Goal: Task Accomplishment & Management: Complete application form

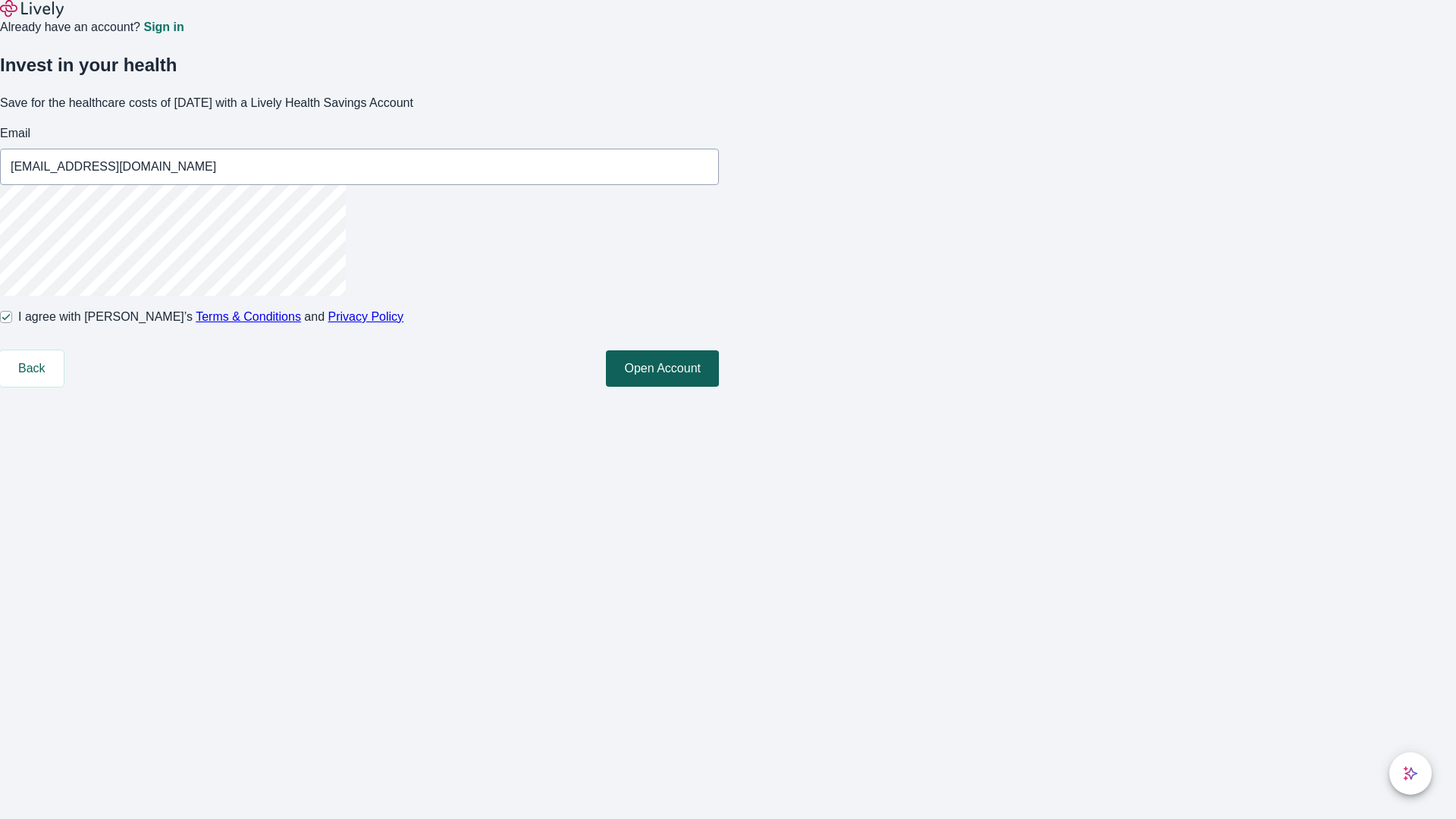
click at [719, 387] on button "Open Account" at bounding box center [662, 368] width 113 height 36
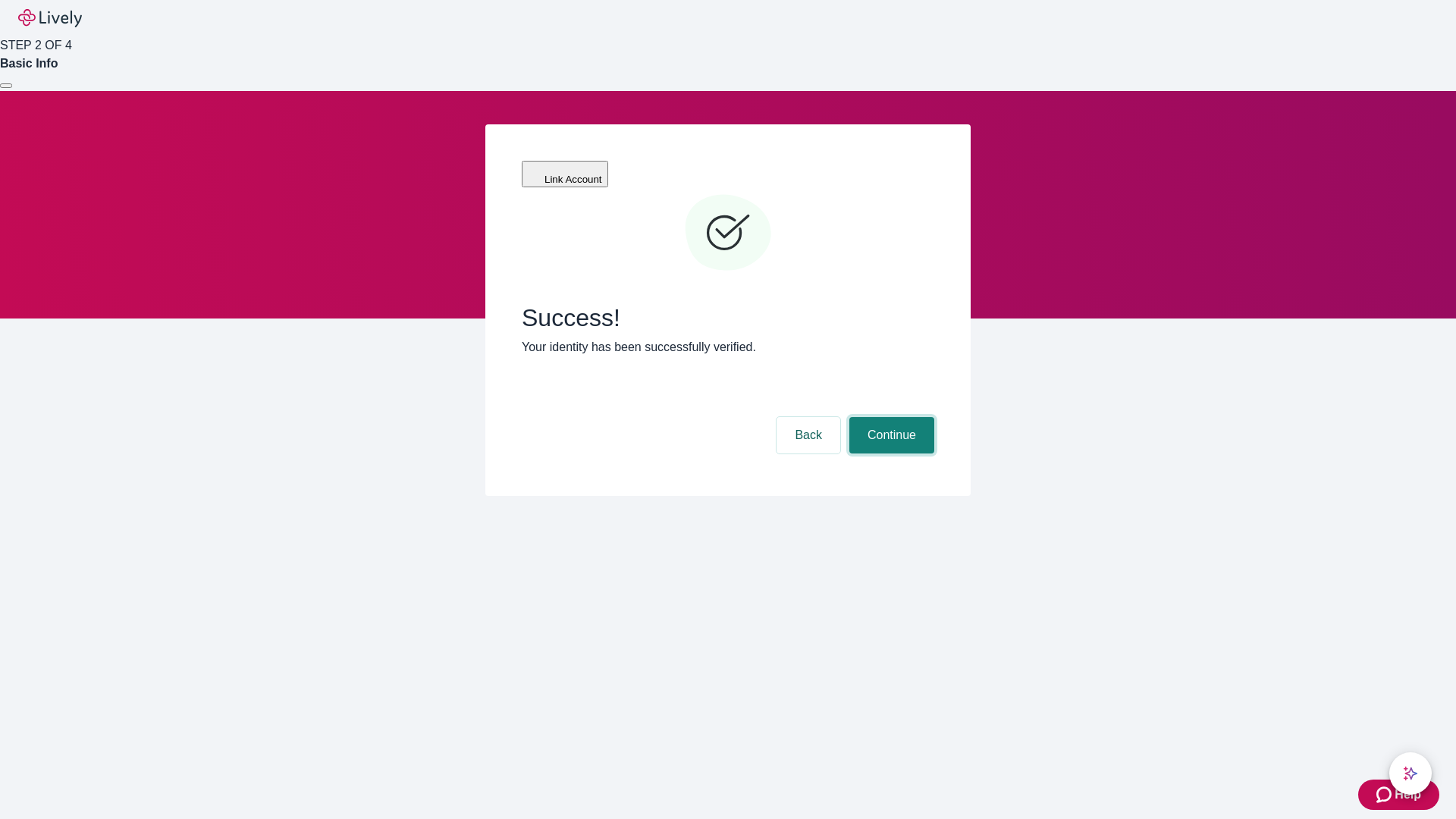
click at [889, 417] on button "Continue" at bounding box center [891, 434] width 85 height 36
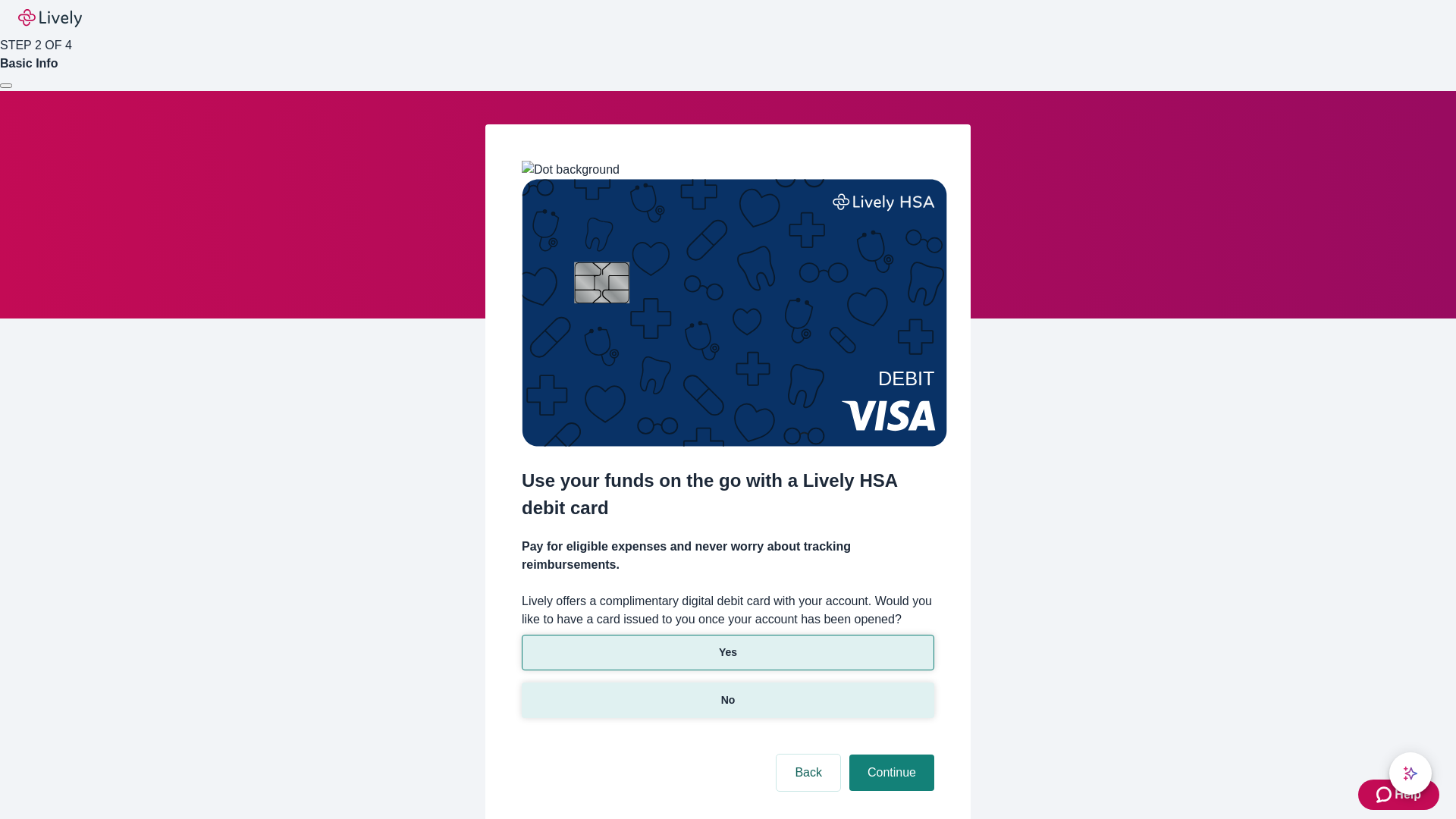
click at [727, 692] on p "No" at bounding box center [728, 701] width 15 height 16
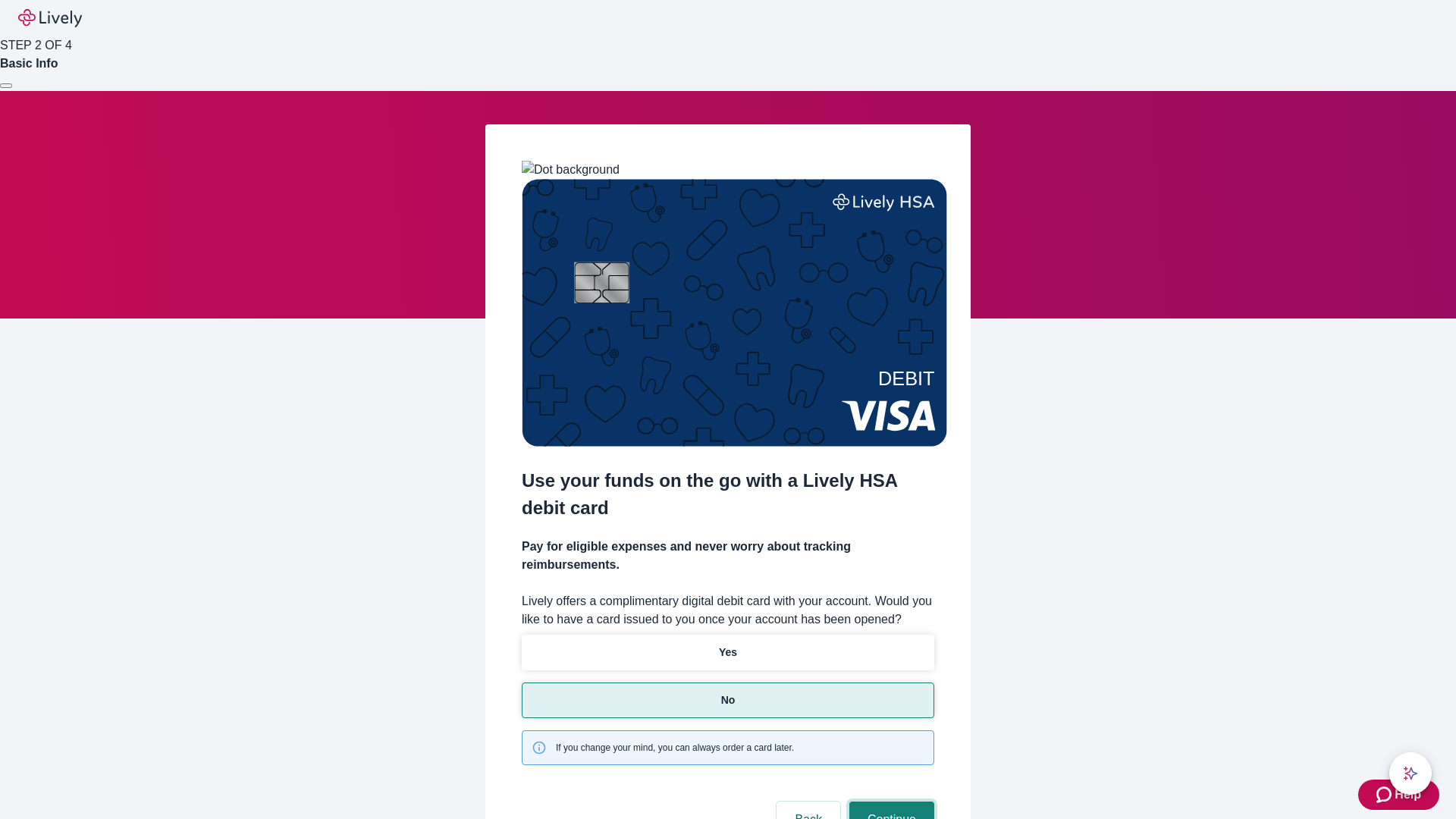
click at [889, 801] on button "Continue" at bounding box center [891, 819] width 85 height 36
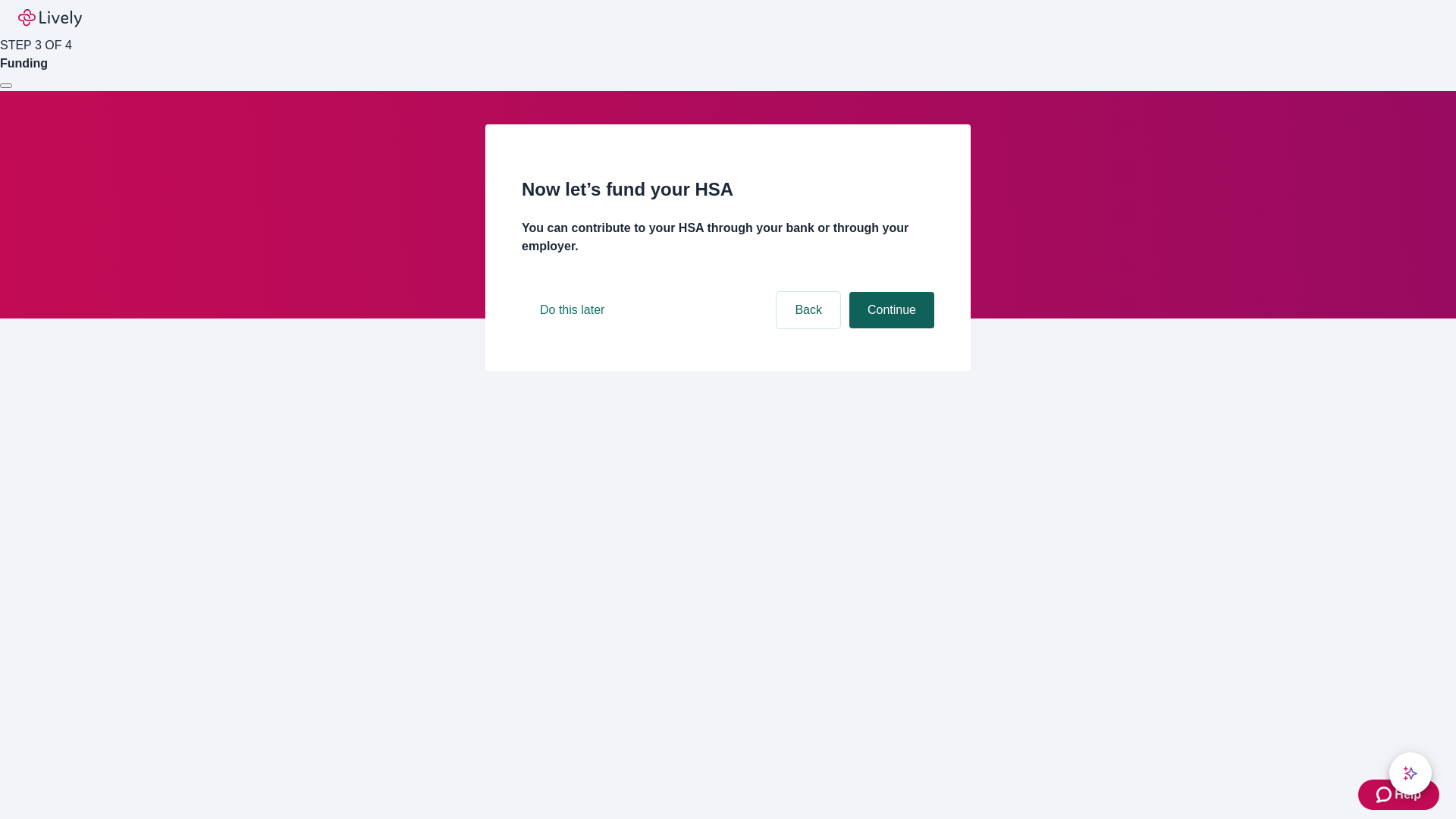
click at [889, 328] on button "Continue" at bounding box center [891, 310] width 85 height 36
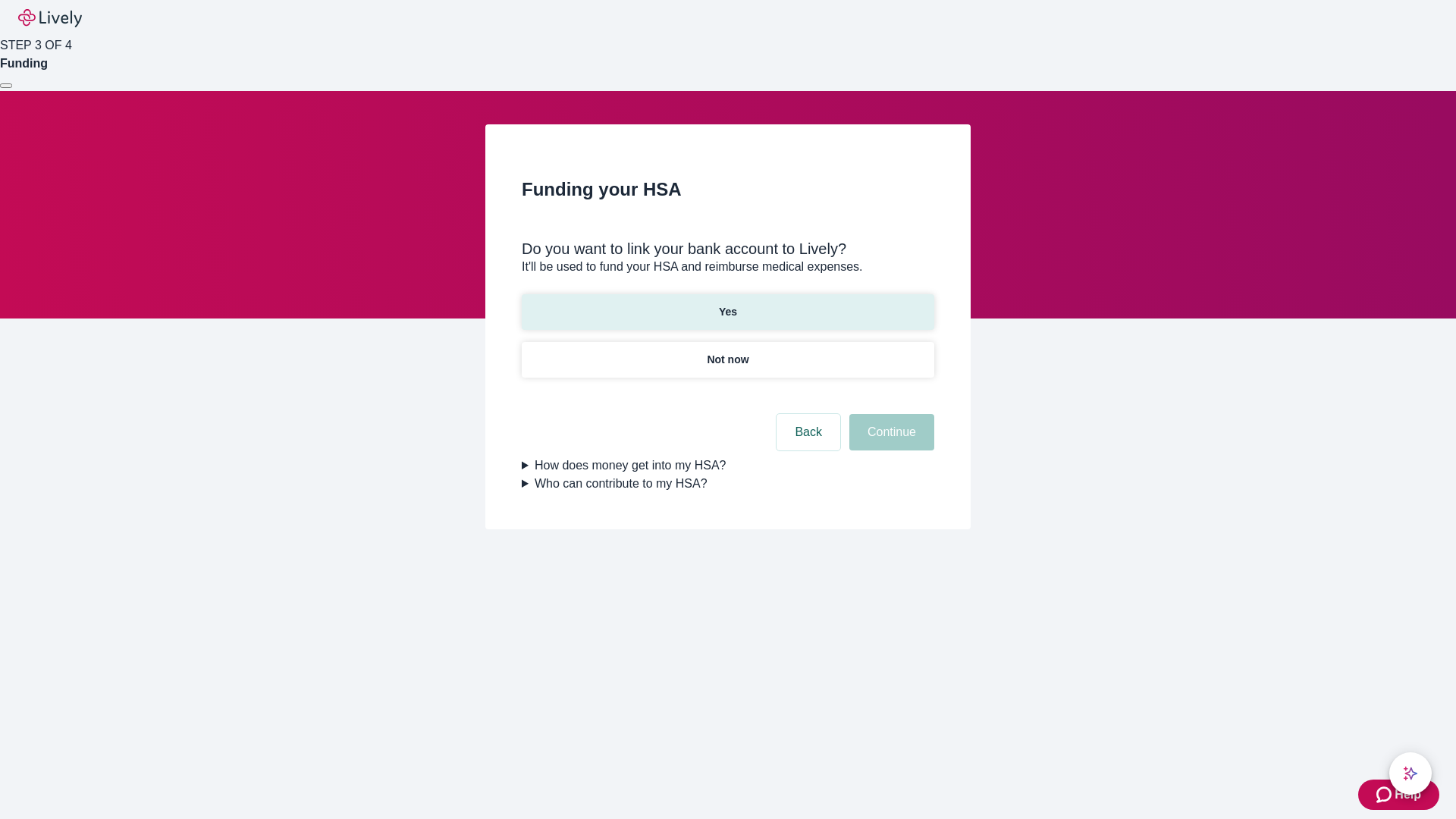
click at [727, 304] on p "Yes" at bounding box center [728, 312] width 19 height 16
click at [889, 414] on button "Continue" at bounding box center [891, 432] width 85 height 36
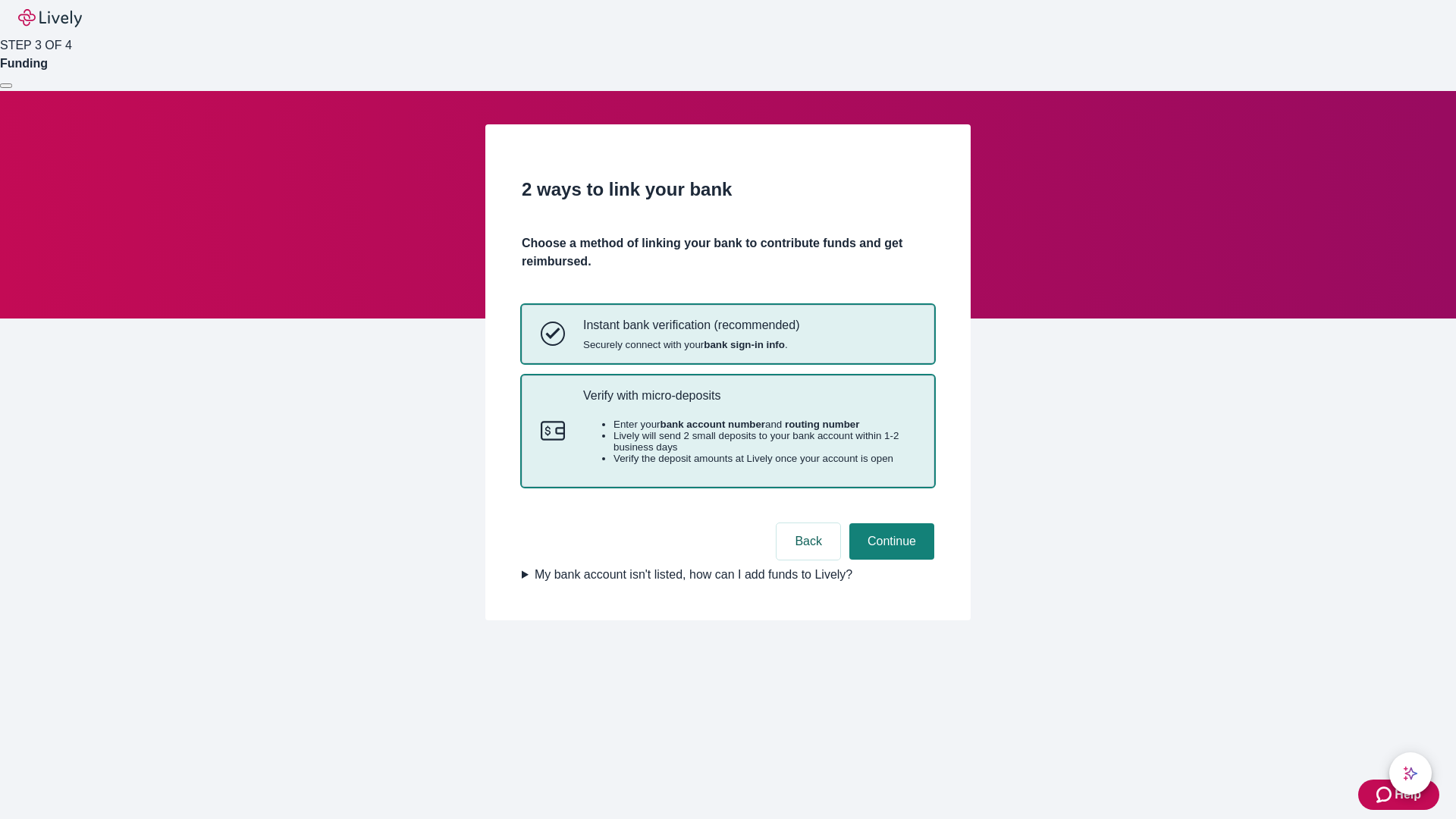
click at [748, 402] on p "Verify with micro-deposits" at bounding box center [749, 396] width 332 height 15
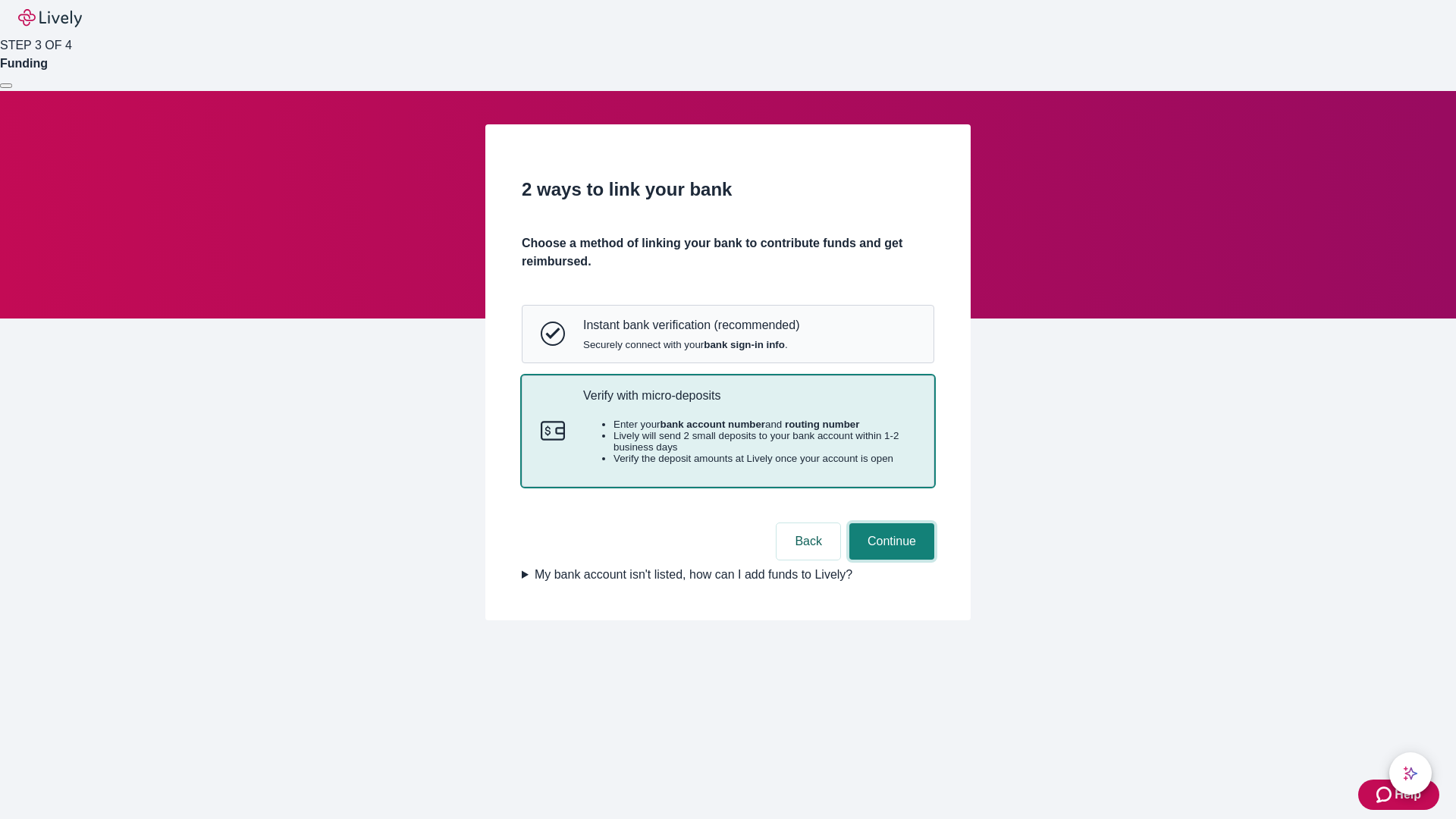
click at [889, 559] on button "Continue" at bounding box center [891, 541] width 85 height 36
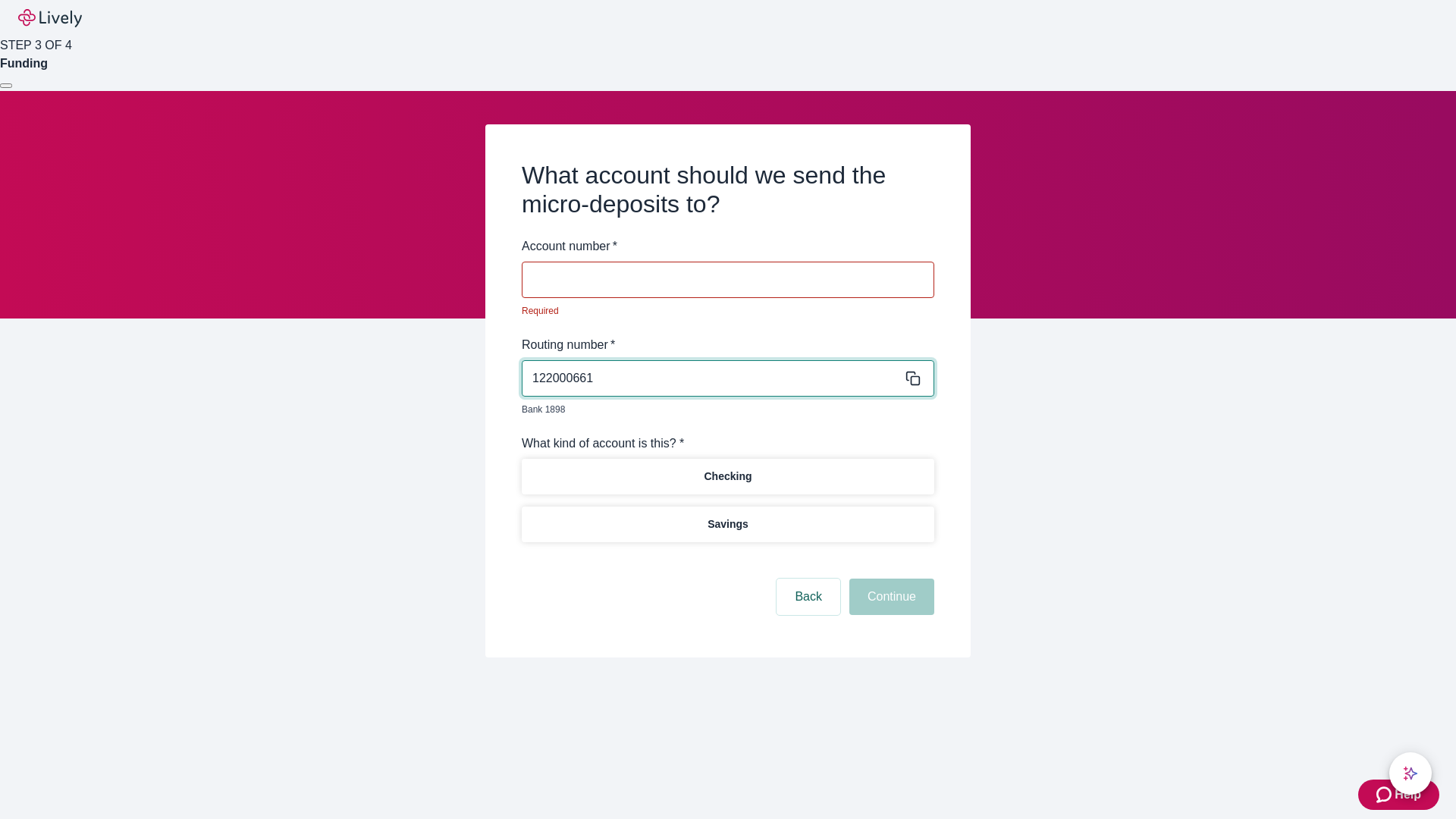
type input "122000661"
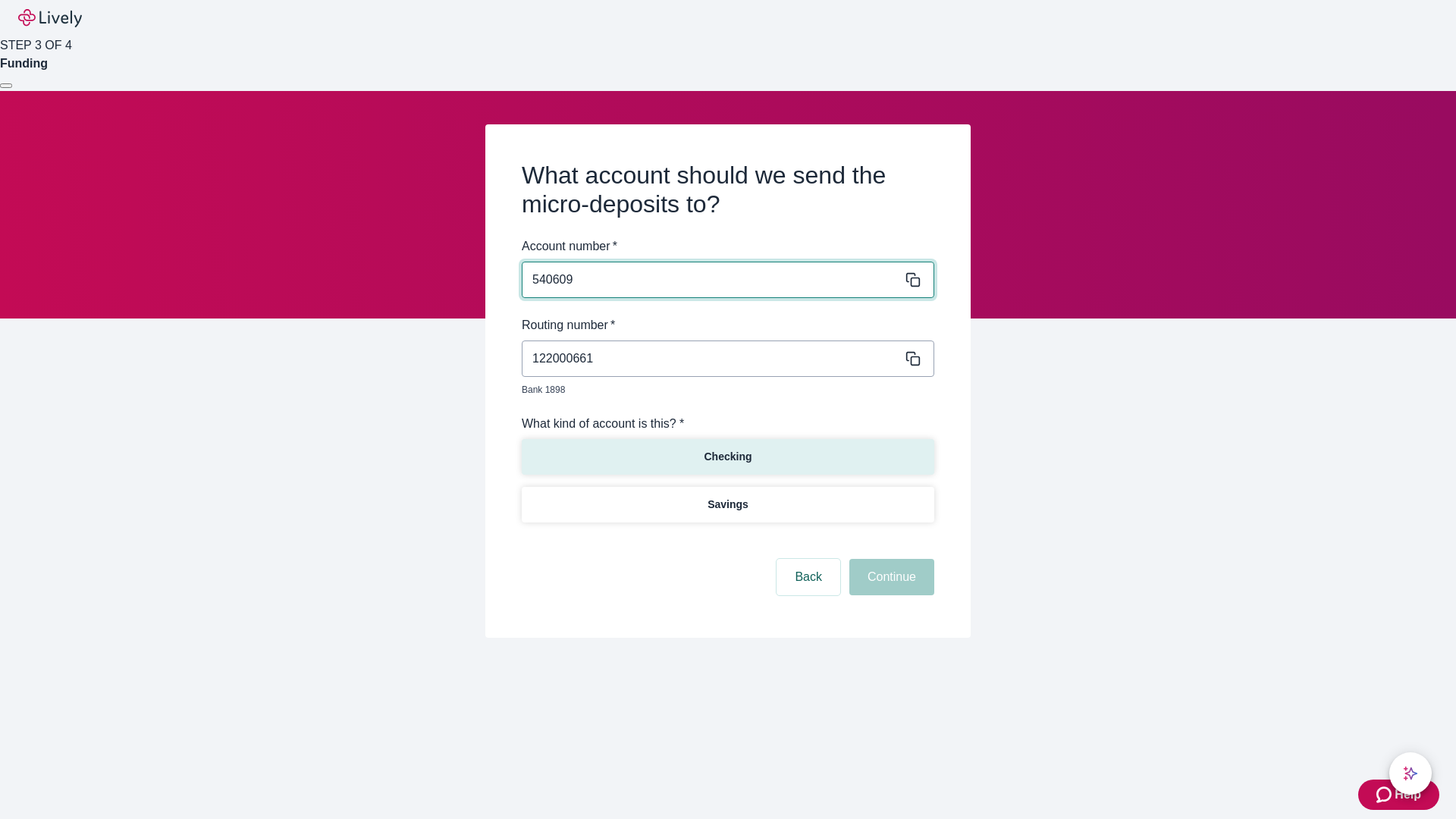
type input "540609"
click at [727, 449] on p "Checking" at bounding box center [727, 457] width 48 height 16
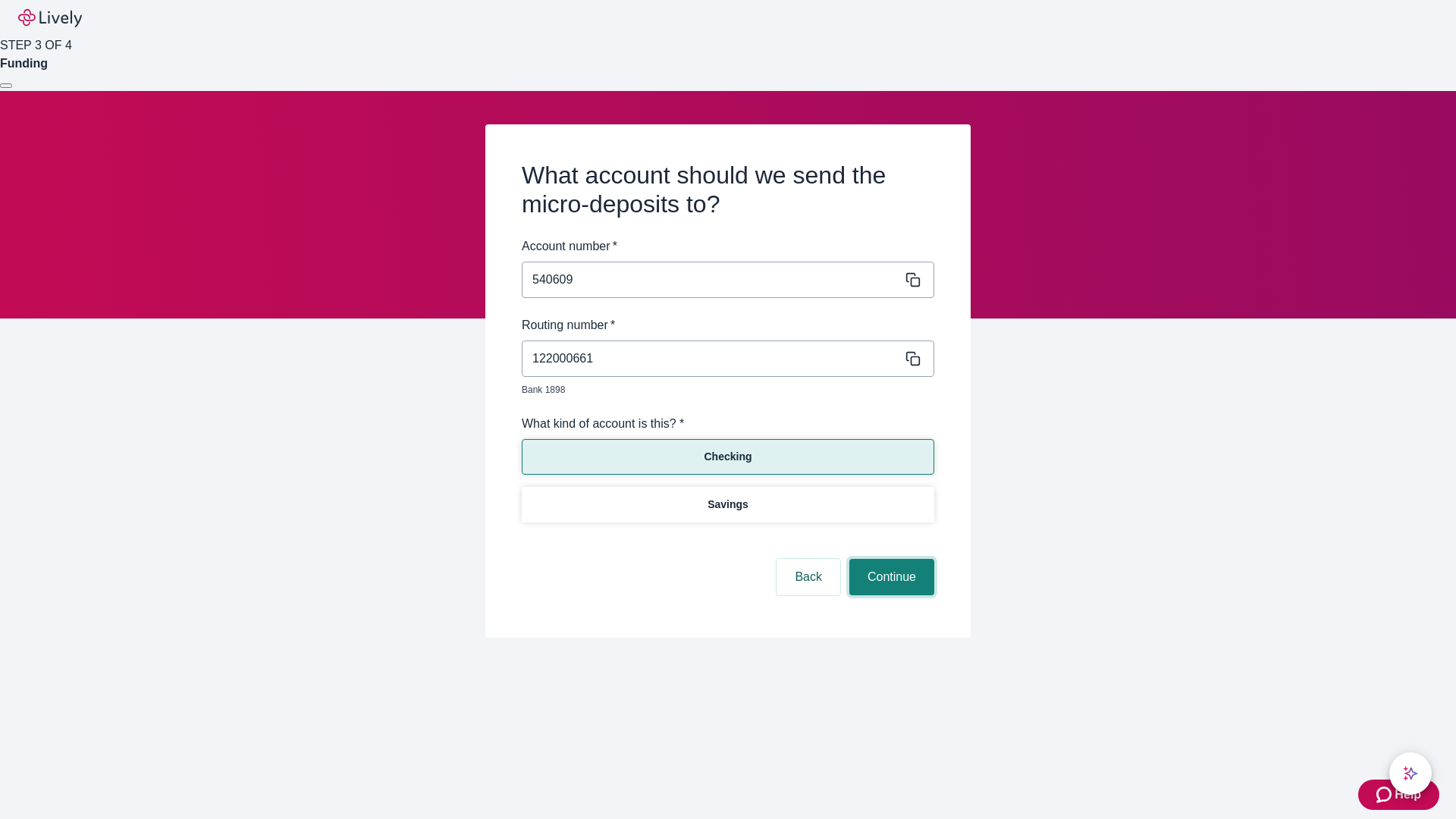
click at [889, 559] on button "Continue" at bounding box center [891, 576] width 85 height 36
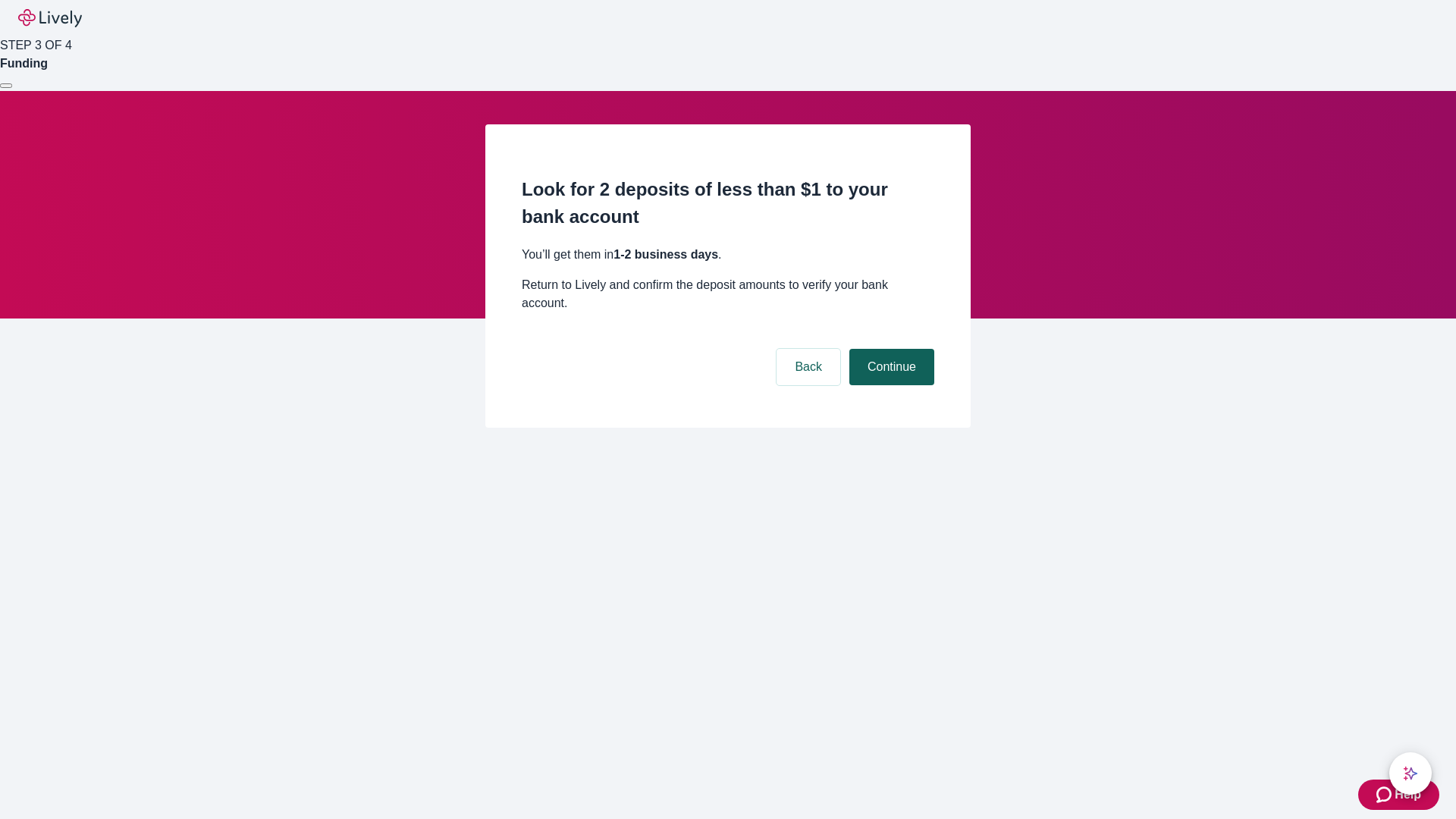
click at [889, 349] on button "Continue" at bounding box center [891, 367] width 85 height 36
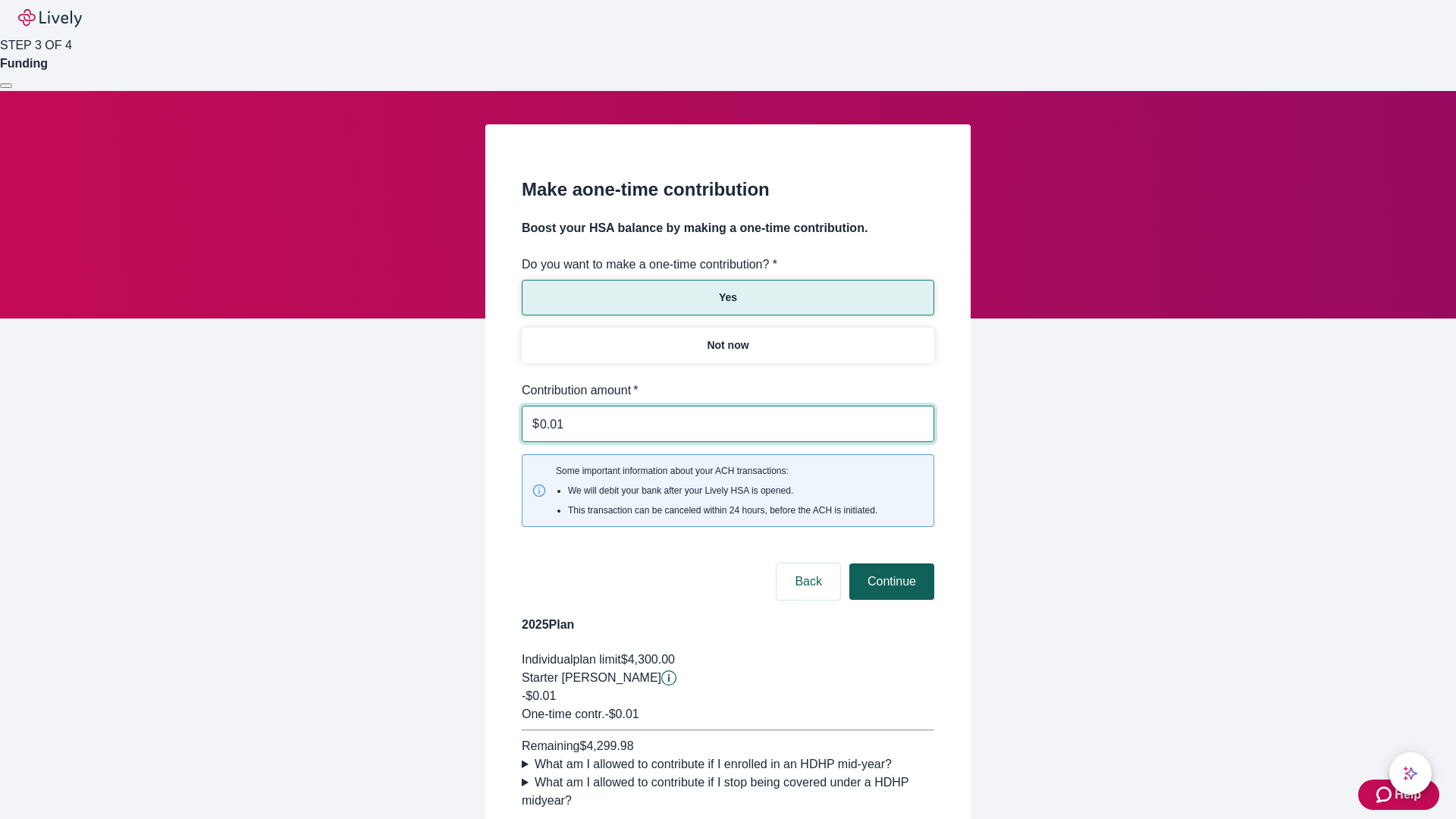
type input "0.01"
click at [889, 563] on button "Continue" at bounding box center [891, 581] width 85 height 36
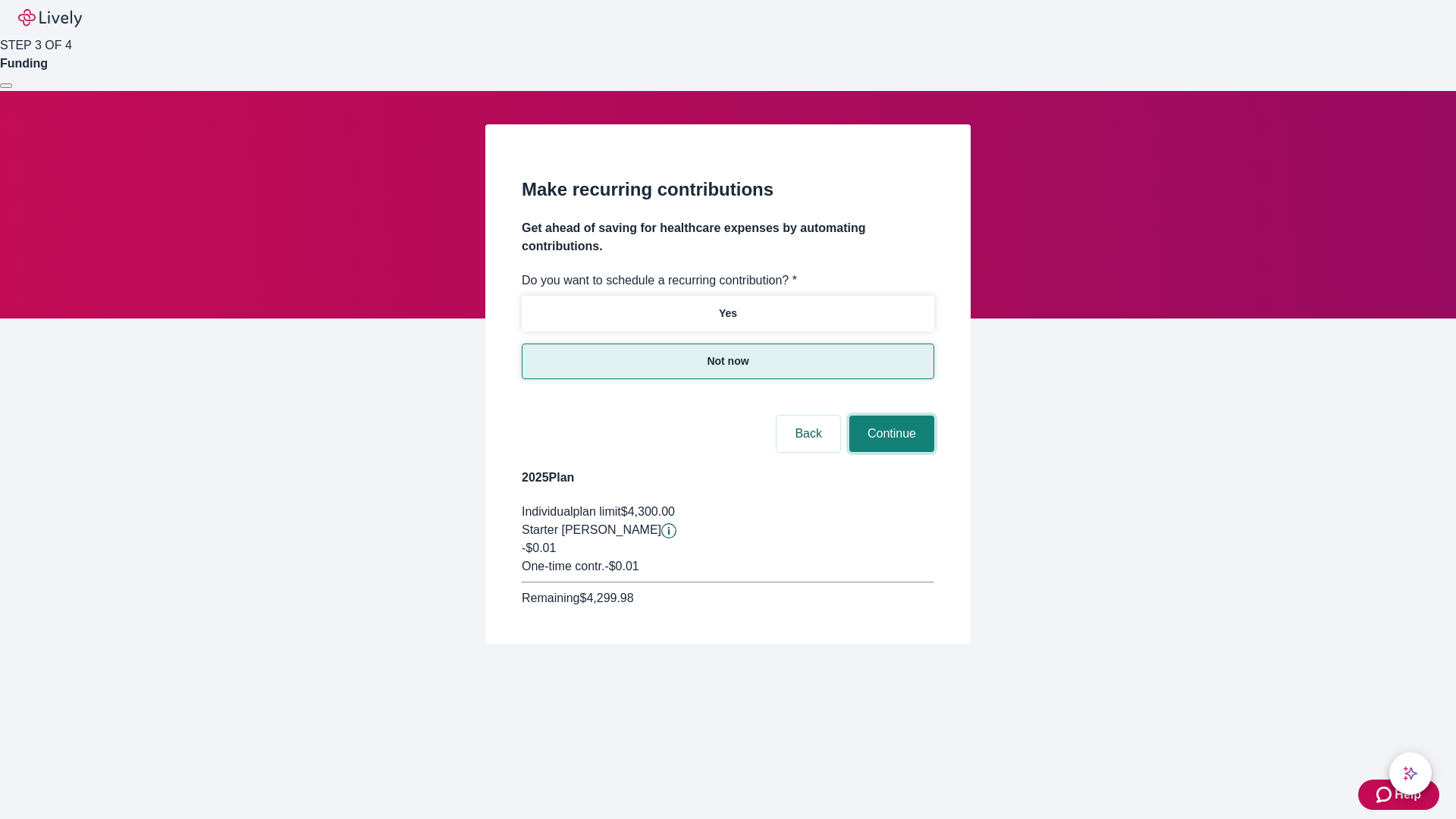
click at [889, 415] on button "Continue" at bounding box center [891, 433] width 85 height 36
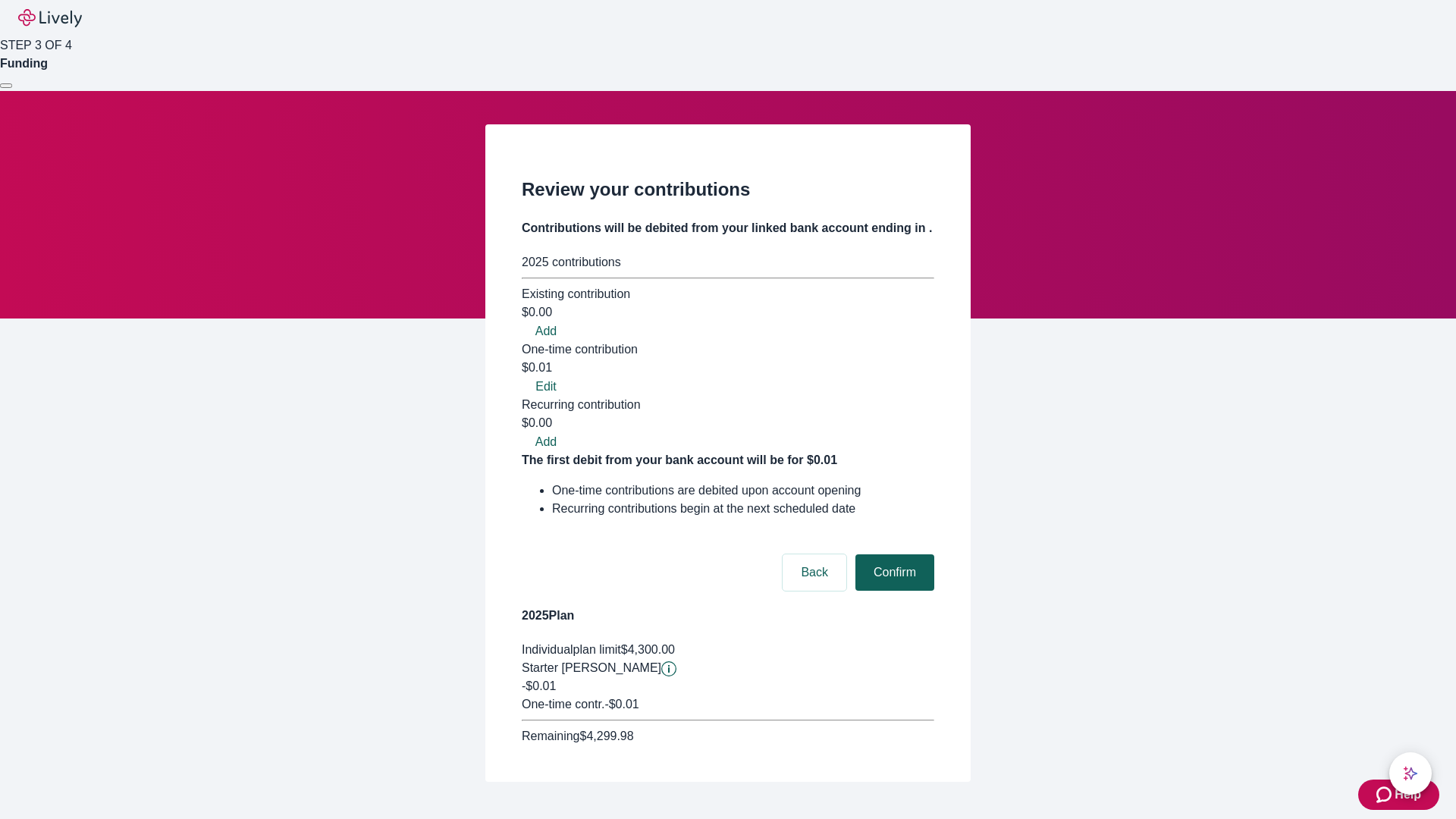
click at [892, 554] on button "Confirm" at bounding box center [895, 572] width 79 height 36
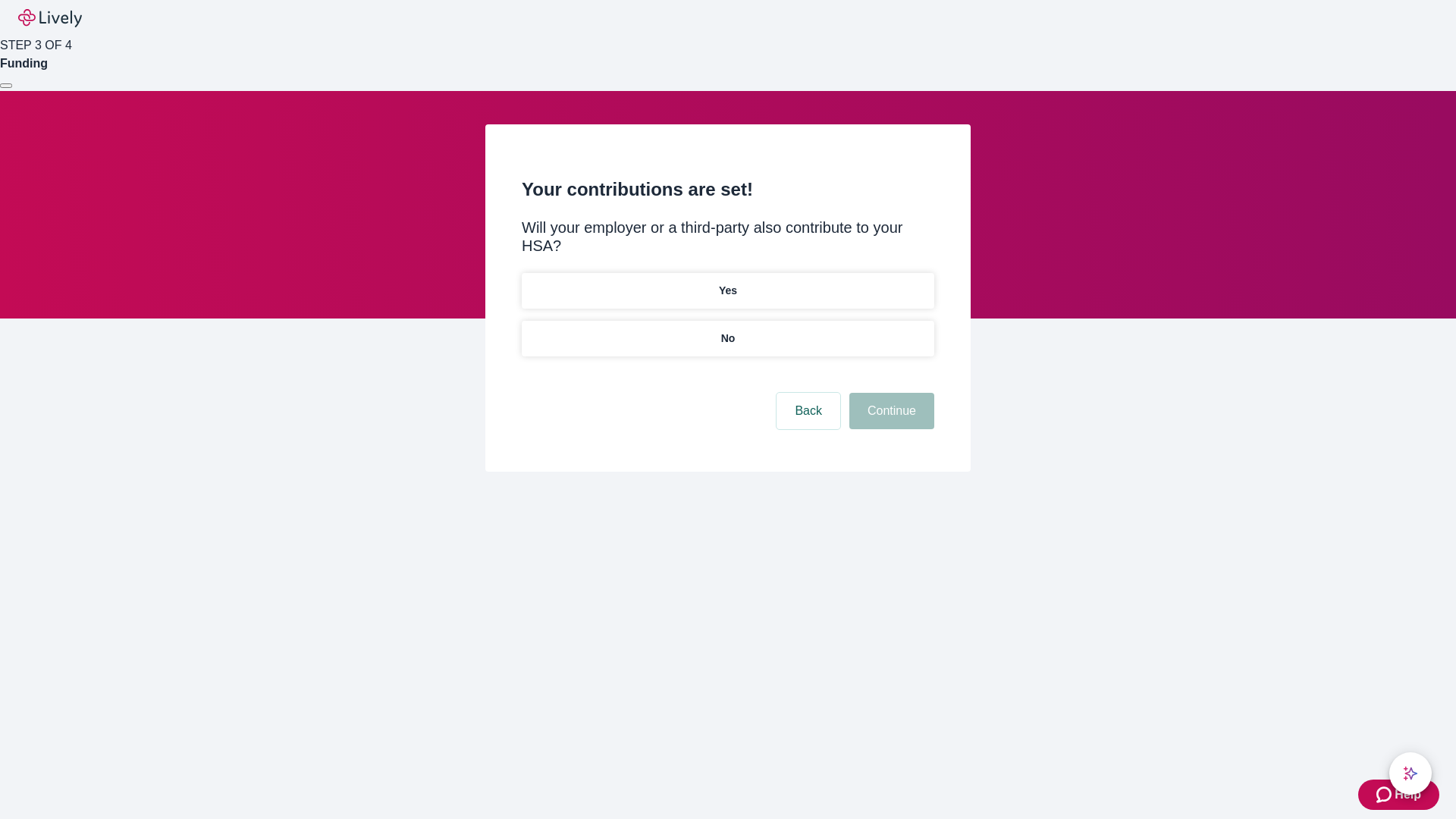
click at [727, 331] on p "No" at bounding box center [728, 339] width 15 height 16
click at [889, 393] on button "Continue" at bounding box center [891, 410] width 85 height 36
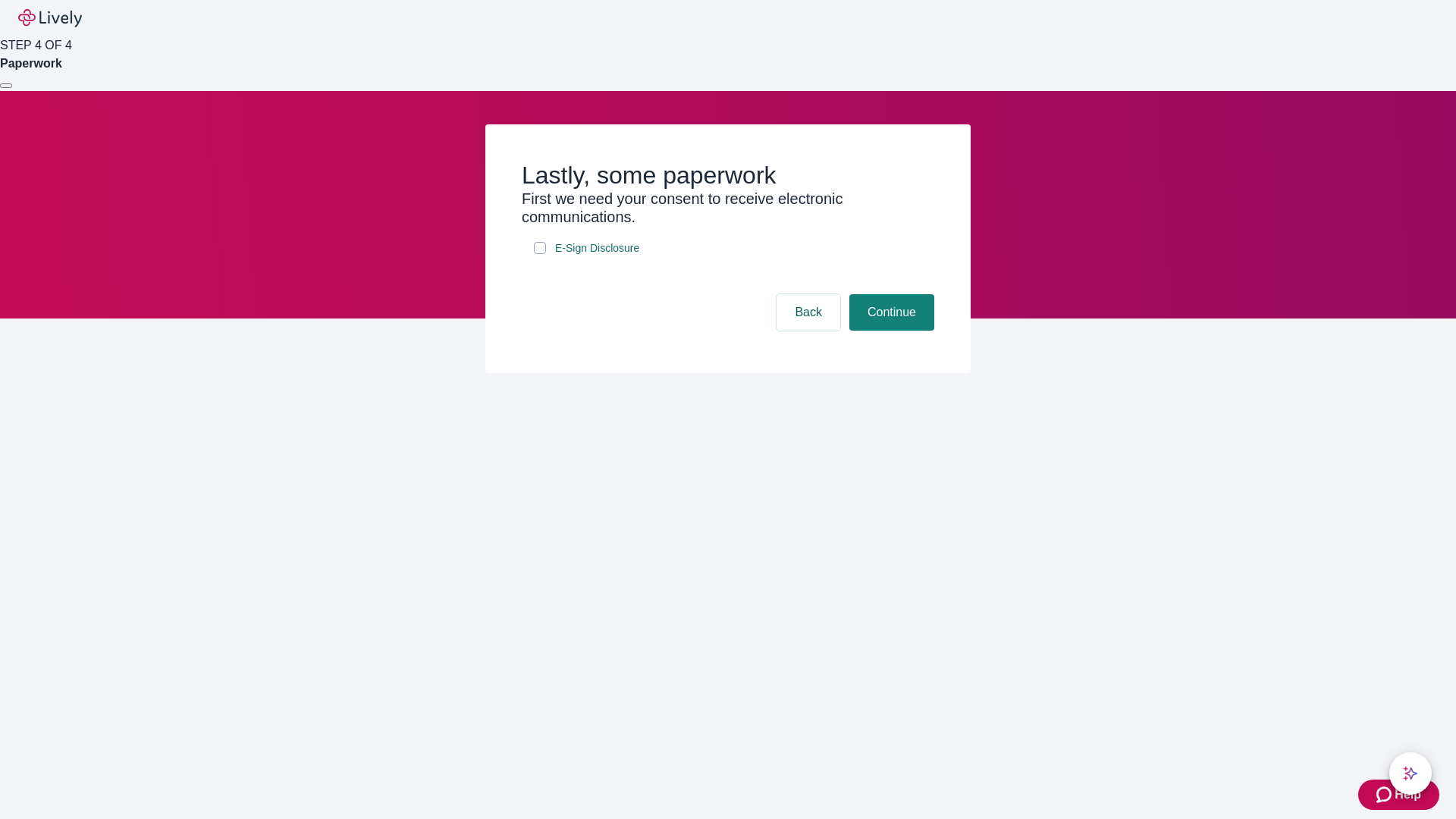
click at [540, 254] on input "E-Sign Disclosure" at bounding box center [539, 247] width 12 height 12
checkbox input "true"
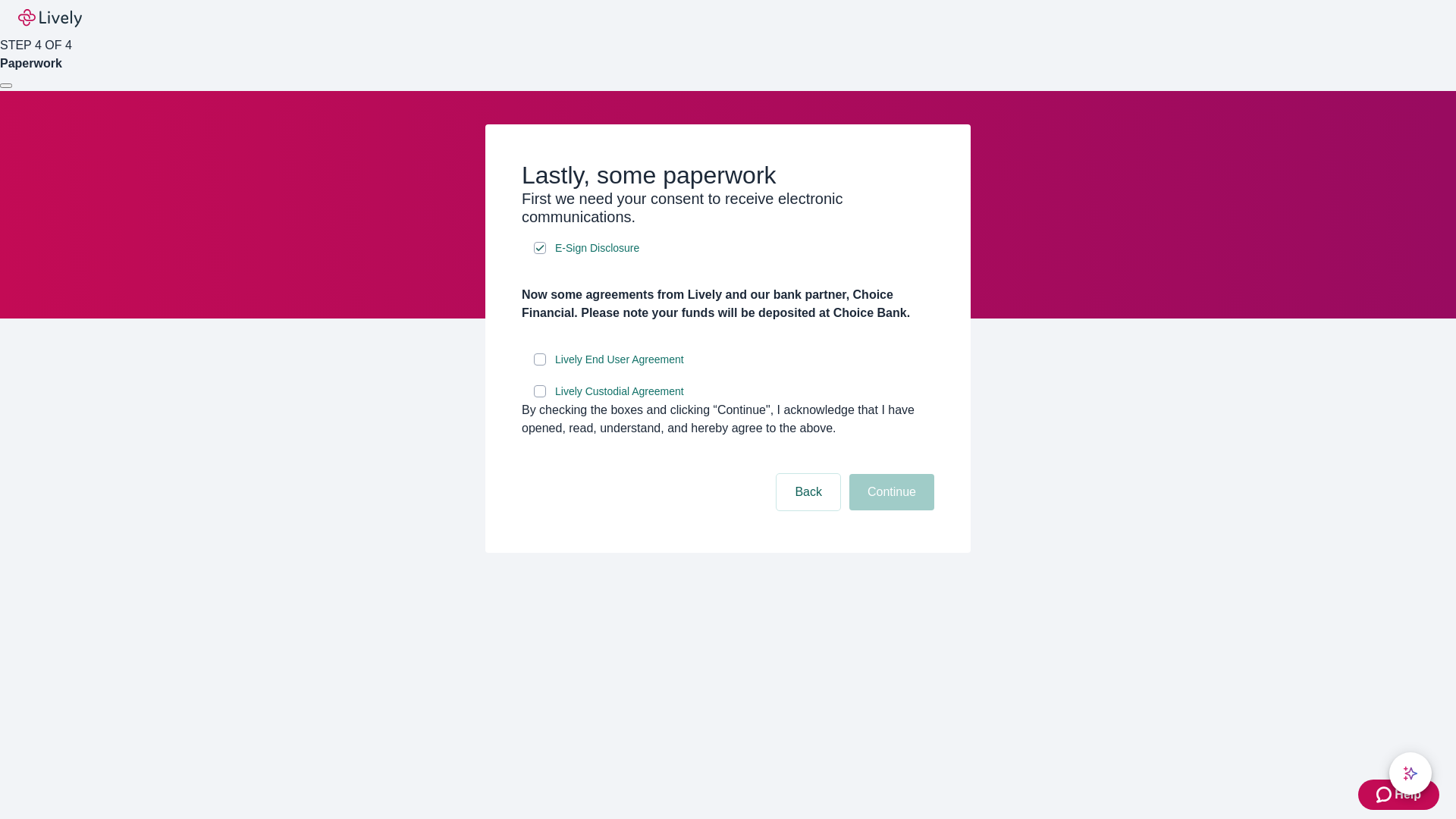
click at [540, 365] on input "Lively End User Agreement" at bounding box center [539, 359] width 12 height 12
checkbox input "true"
click at [540, 397] on input "Lively Custodial Agreement" at bounding box center [539, 391] width 12 height 12
checkbox input "true"
click at [889, 510] on button "Continue" at bounding box center [891, 492] width 85 height 36
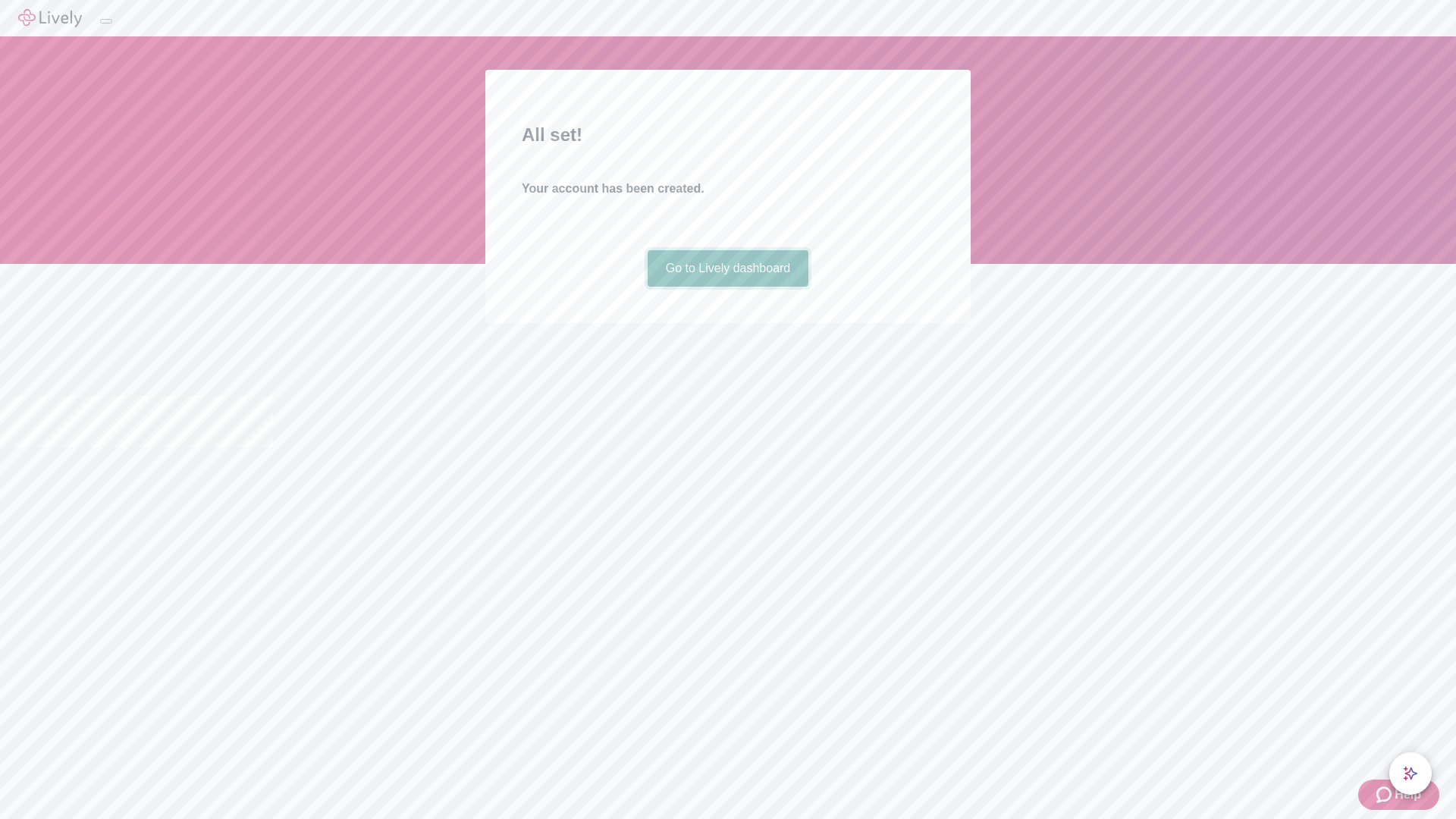
click at [727, 287] on link "Go to Lively dashboard" at bounding box center [728, 268] width 161 height 36
